Goal: Information Seeking & Learning: Learn about a topic

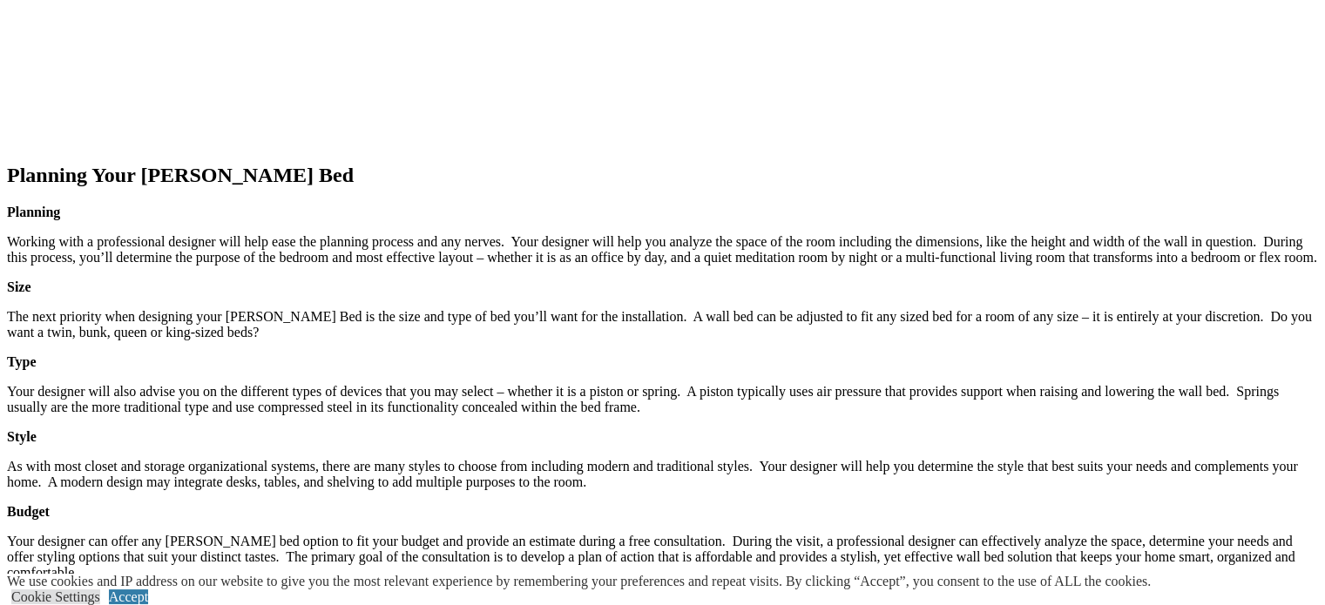
scroll to position [2352, 0]
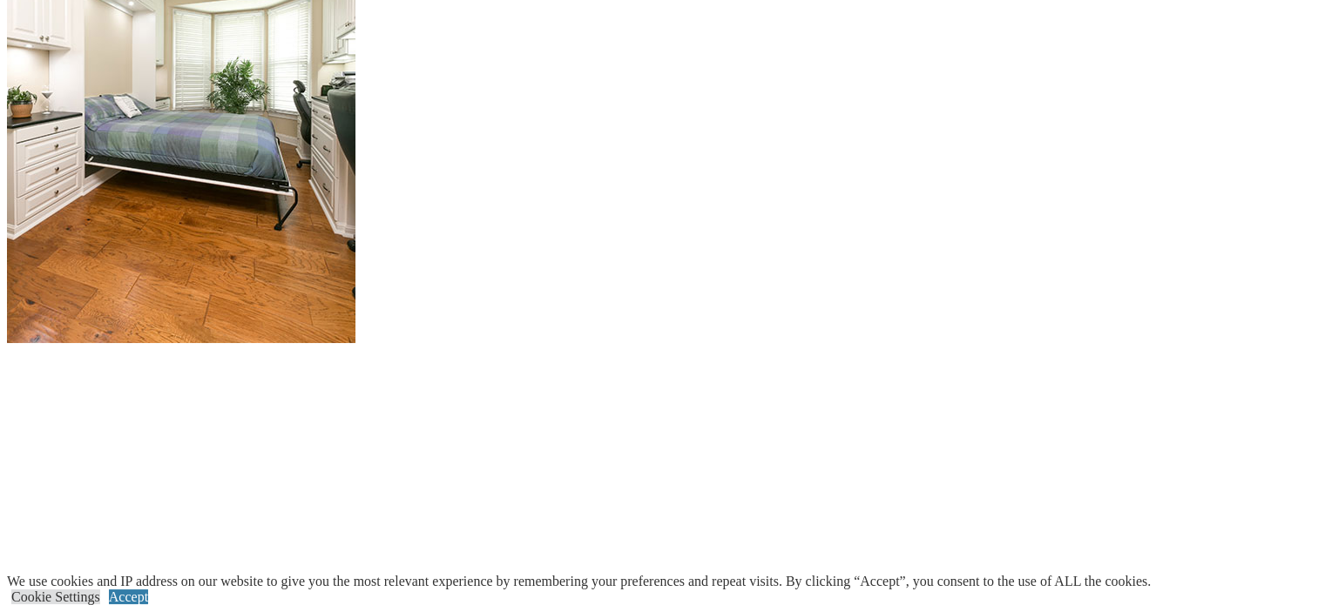
scroll to position [1829, 0]
